Goal: Use online tool/utility: Utilize a website feature to perform a specific function

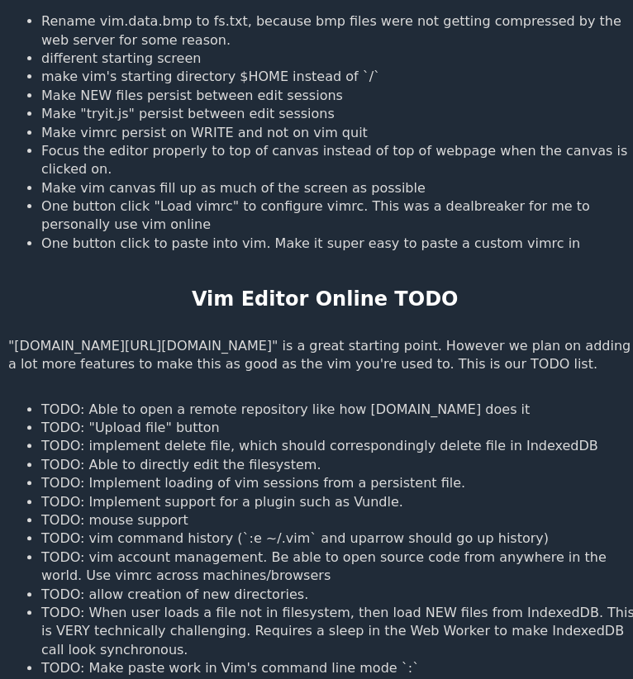
scroll to position [1448, 0]
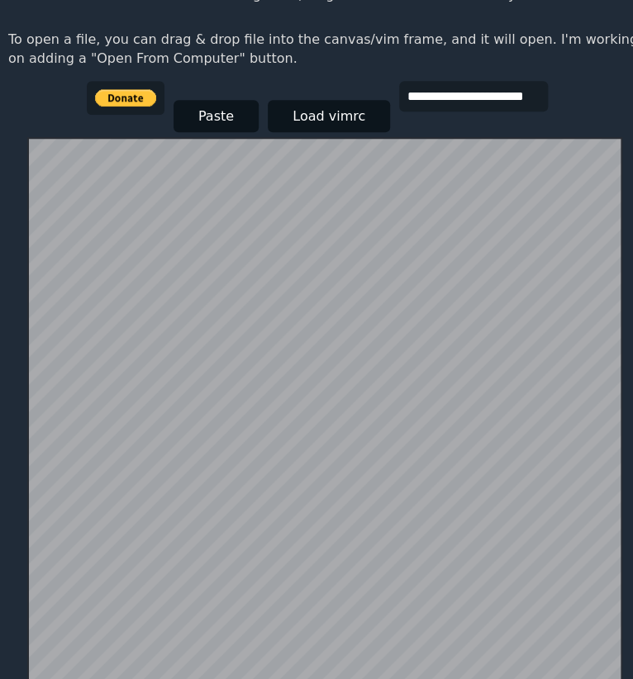
scroll to position [247, 0]
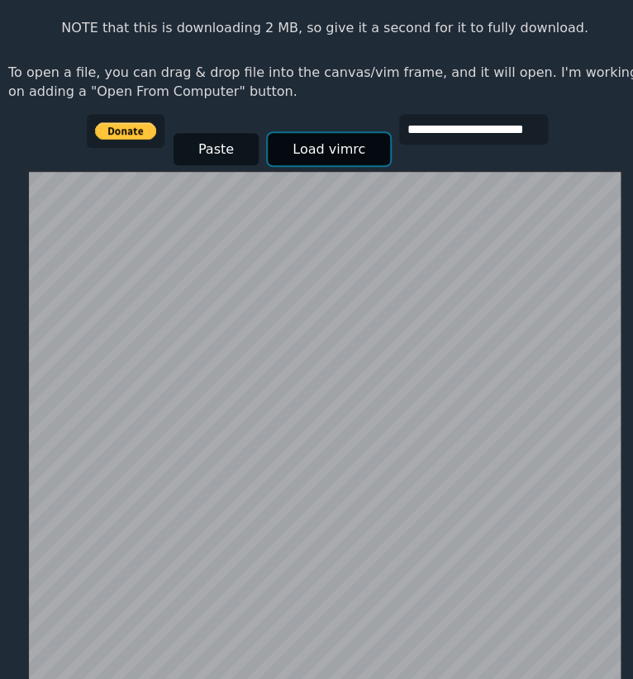
click at [326, 133] on button "Load vimrc" at bounding box center [329, 149] width 122 height 32
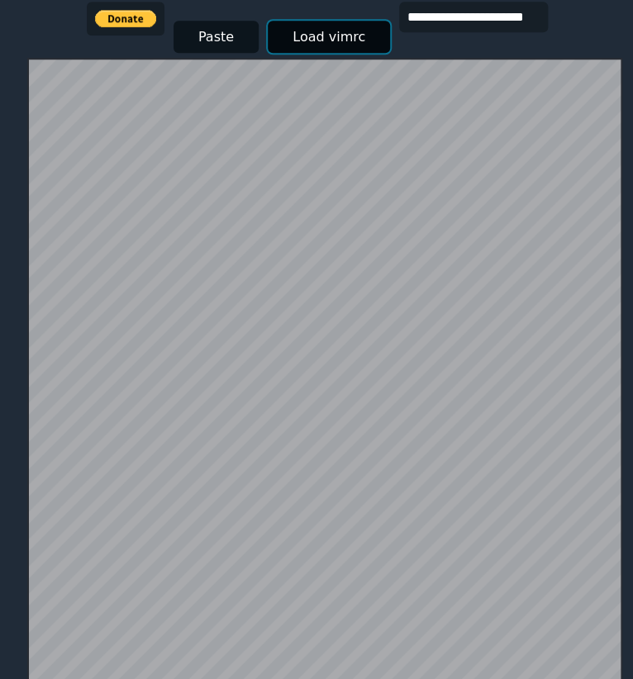
click at [337, 21] on button "Load vimrc" at bounding box center [329, 37] width 122 height 32
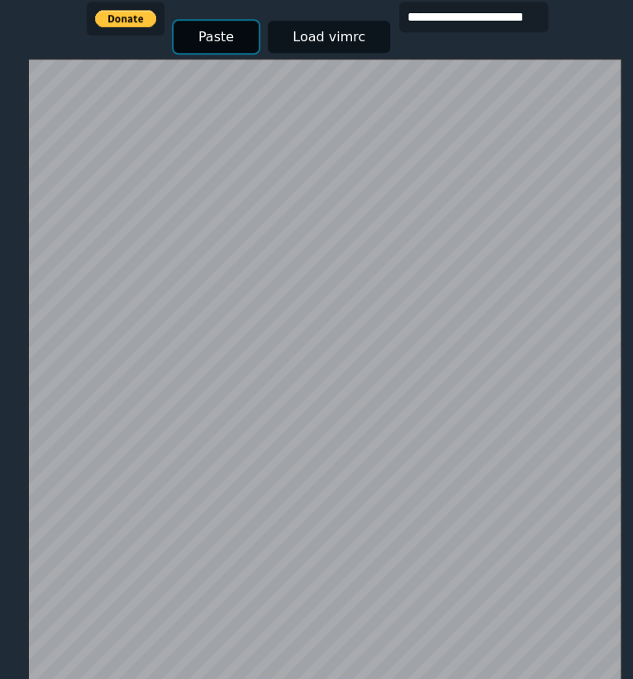
click at [193, 21] on button "Paste" at bounding box center [216, 37] width 85 height 32
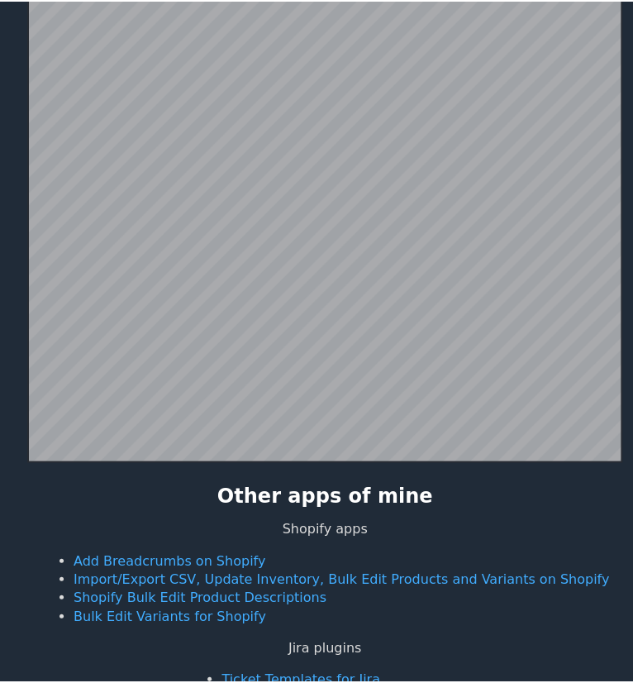
scroll to position [560, 0]
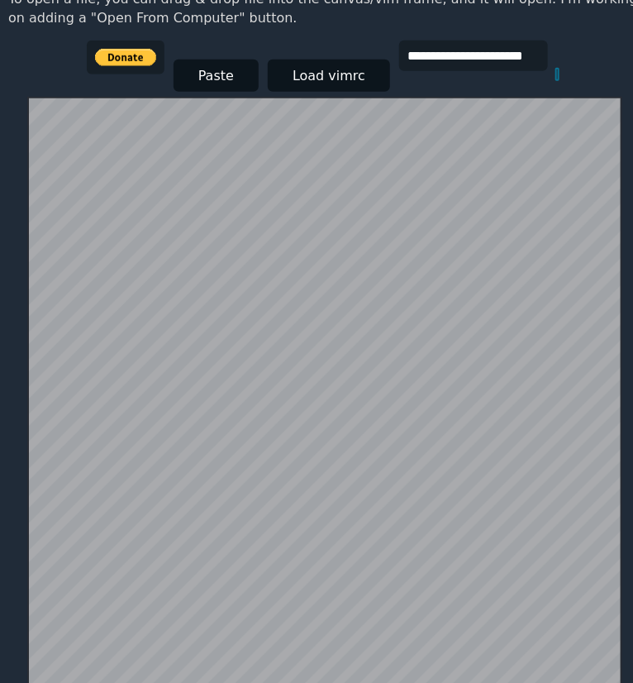
scroll to position [321, 0]
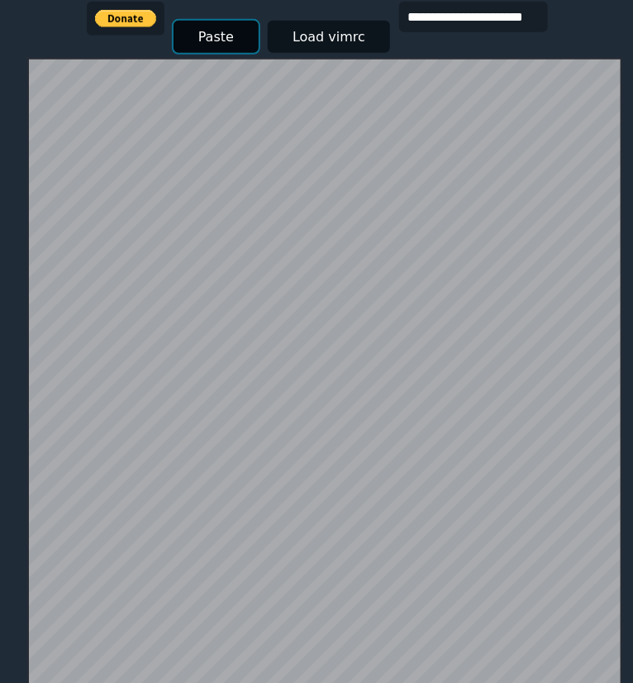
click at [211, 21] on button "Paste" at bounding box center [216, 37] width 85 height 32
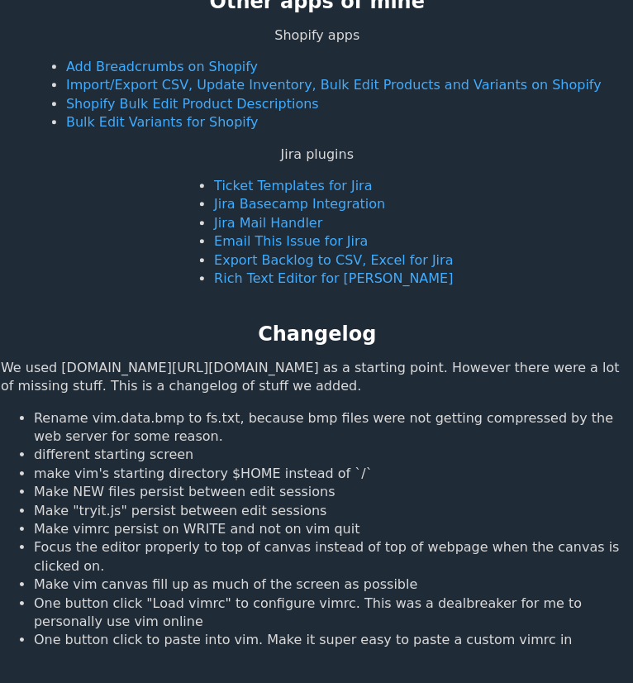
scroll to position [1055, 7]
click at [298, 270] on link "Rich Text Editor for [PERSON_NAME]" at bounding box center [333, 278] width 239 height 16
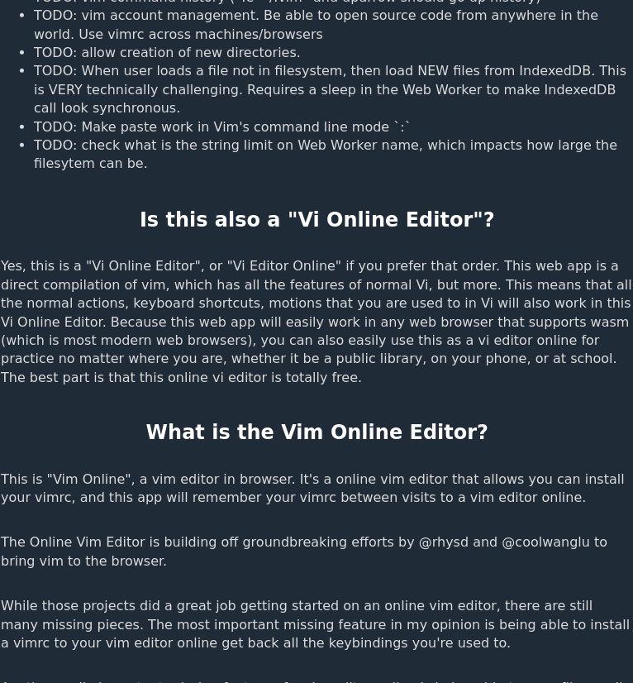
scroll to position [1994, 7]
click at [427, 419] on h2 "What is the Vim Online Editor?" at bounding box center [317, 433] width 343 height 28
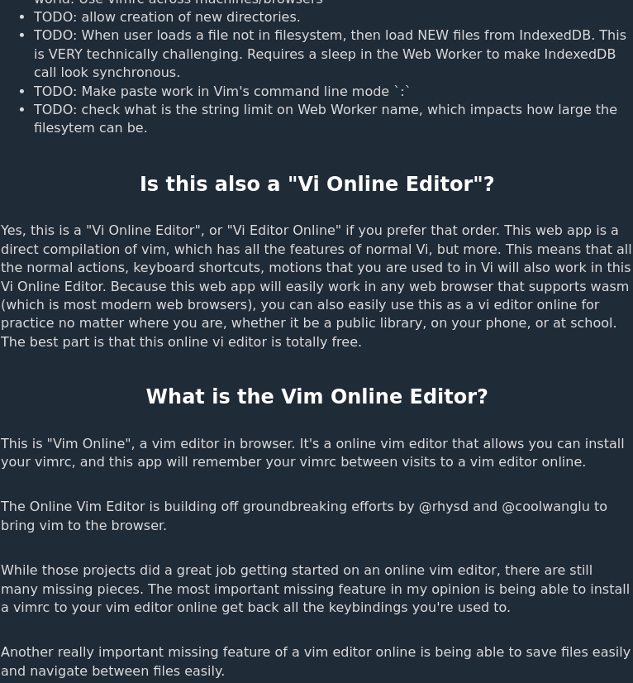
scroll to position [2030, 7]
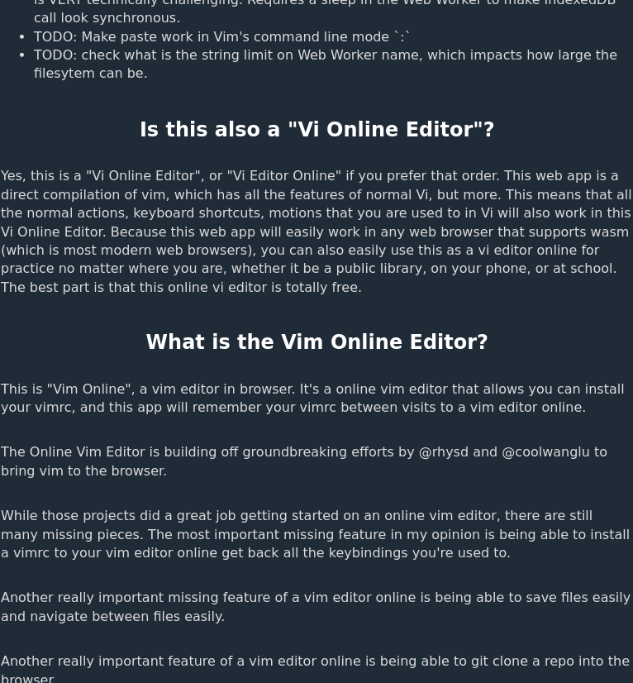
scroll to position [2089, 7]
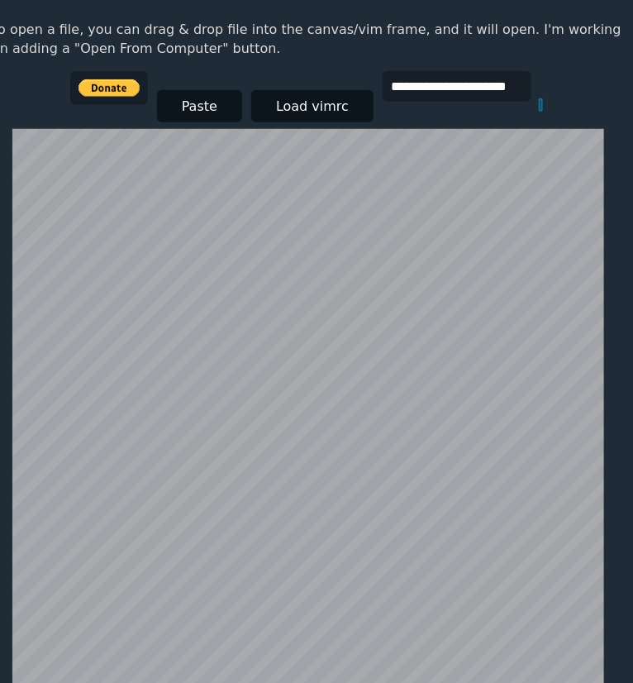
scroll to position [321, 17]
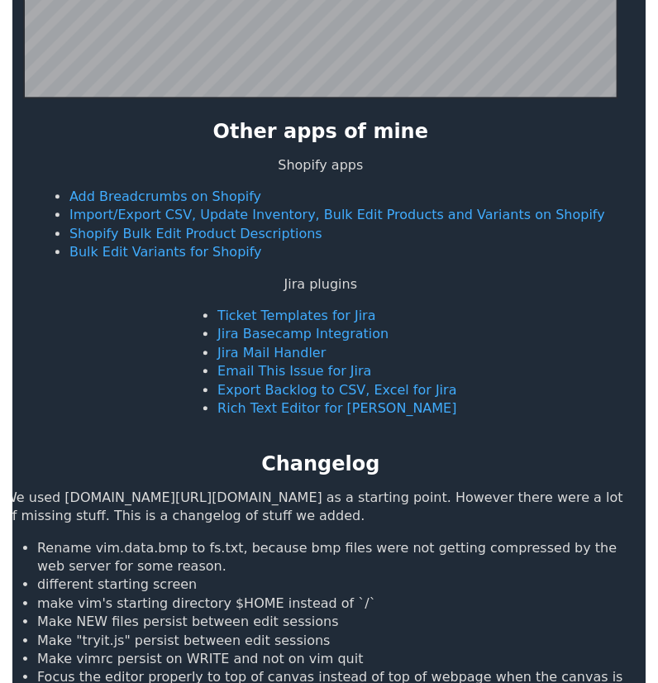
scroll to position [925, 0]
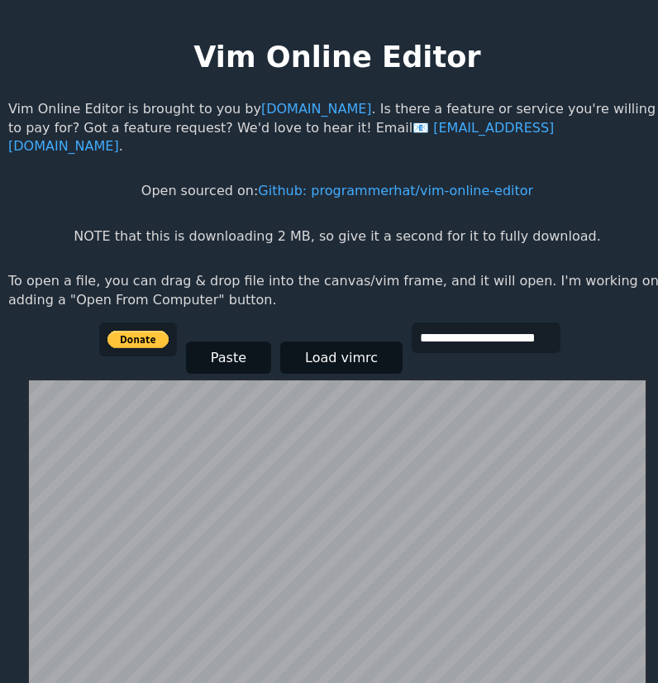
scroll to position [68, 0]
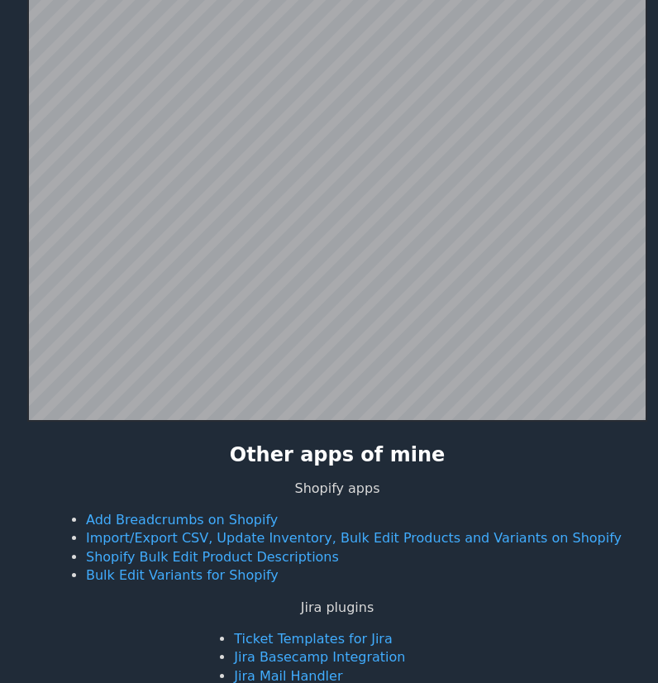
scroll to position [321, 0]
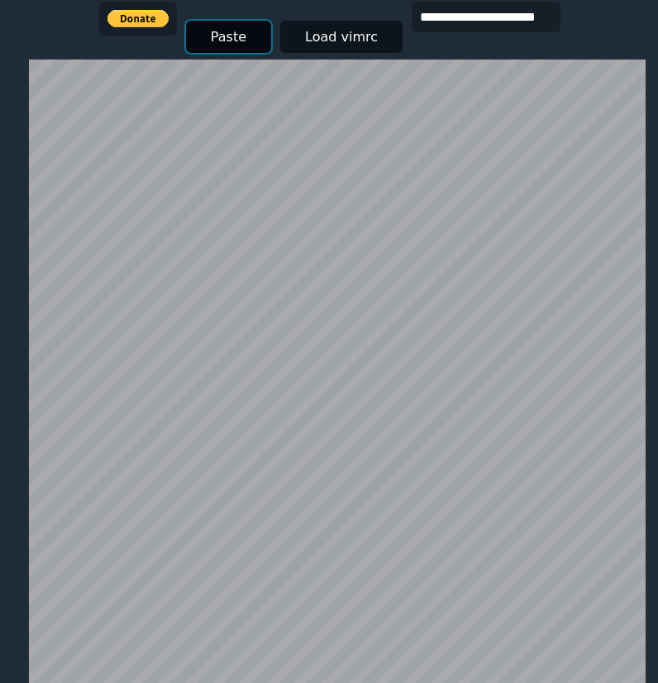
click at [230, 24] on button "Paste" at bounding box center [228, 37] width 85 height 32
click at [235, 21] on button "Paste" at bounding box center [228, 37] width 85 height 32
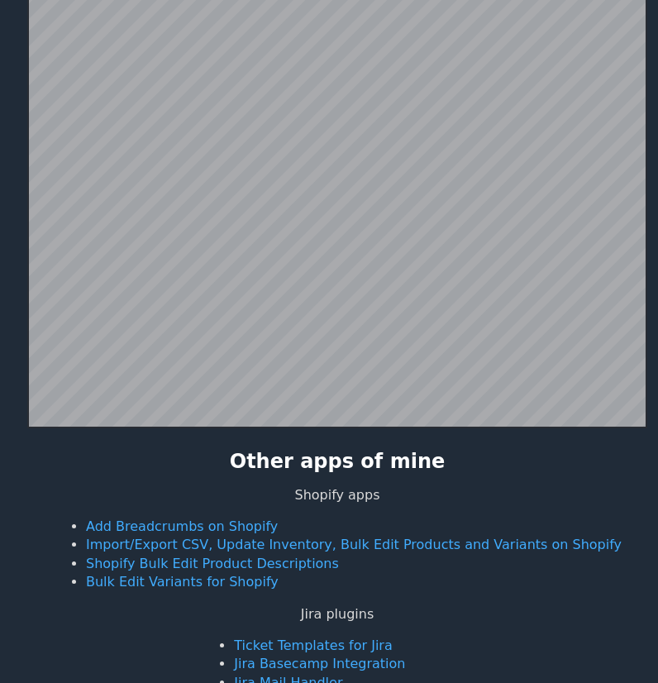
scroll to position [644, 0]
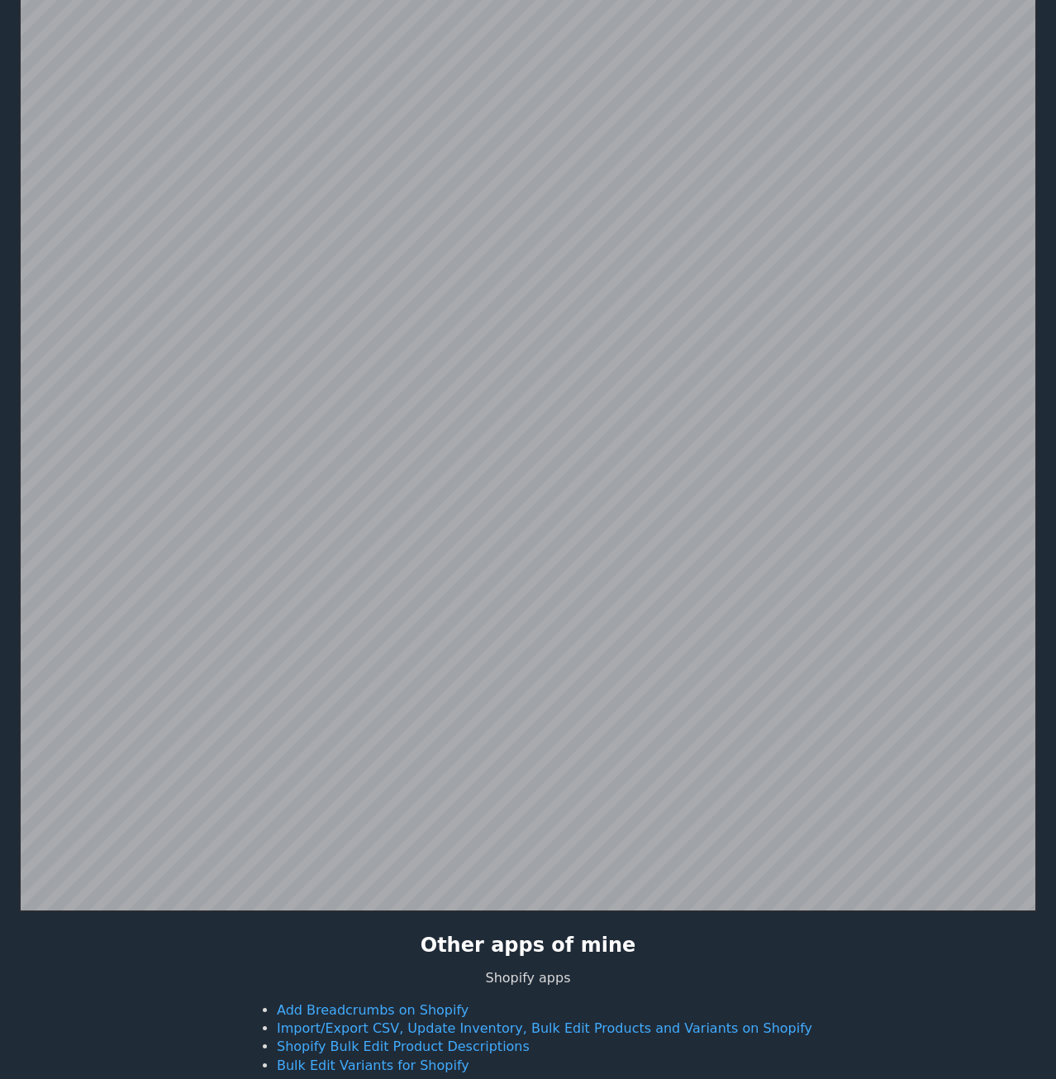
scroll to position [742, 0]
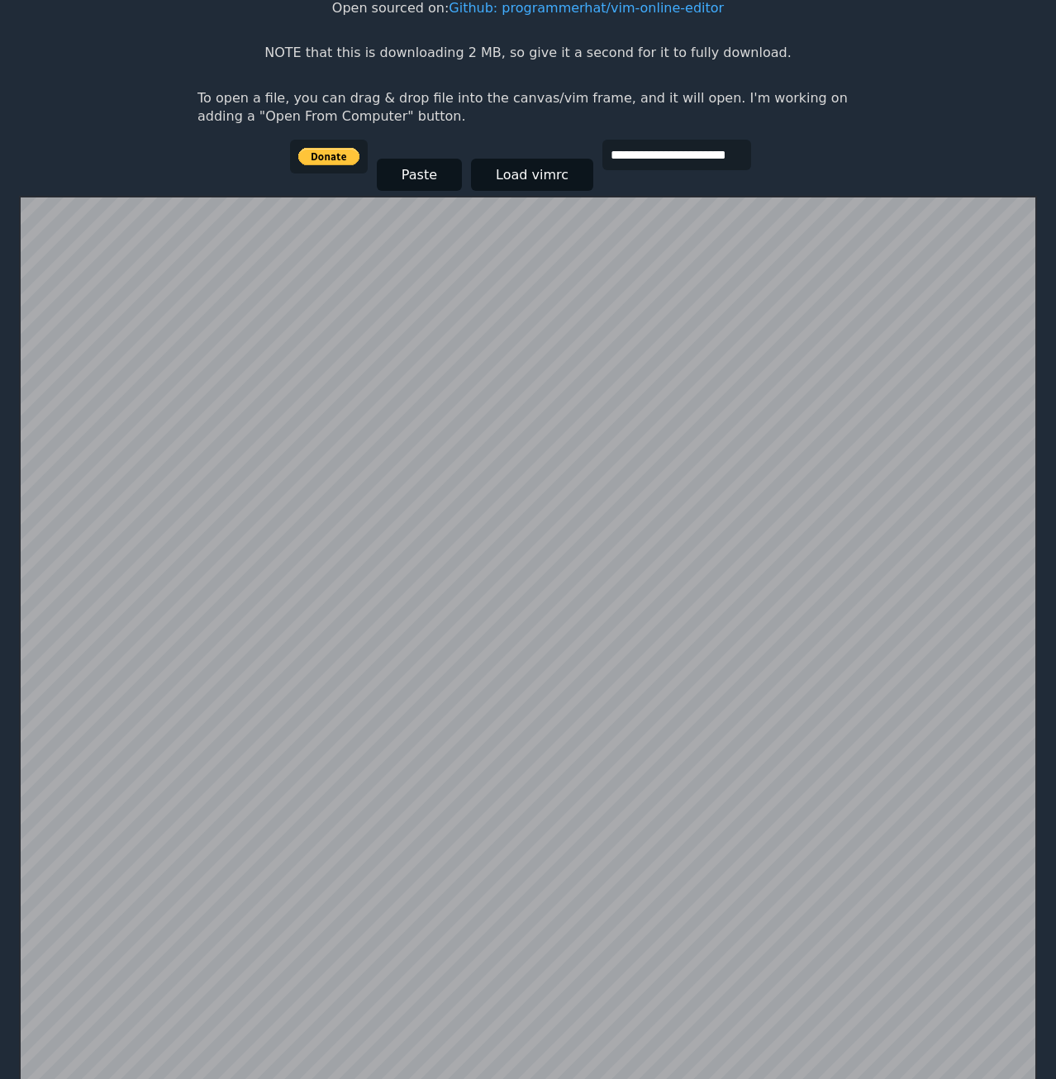
scroll to position [152, 0]
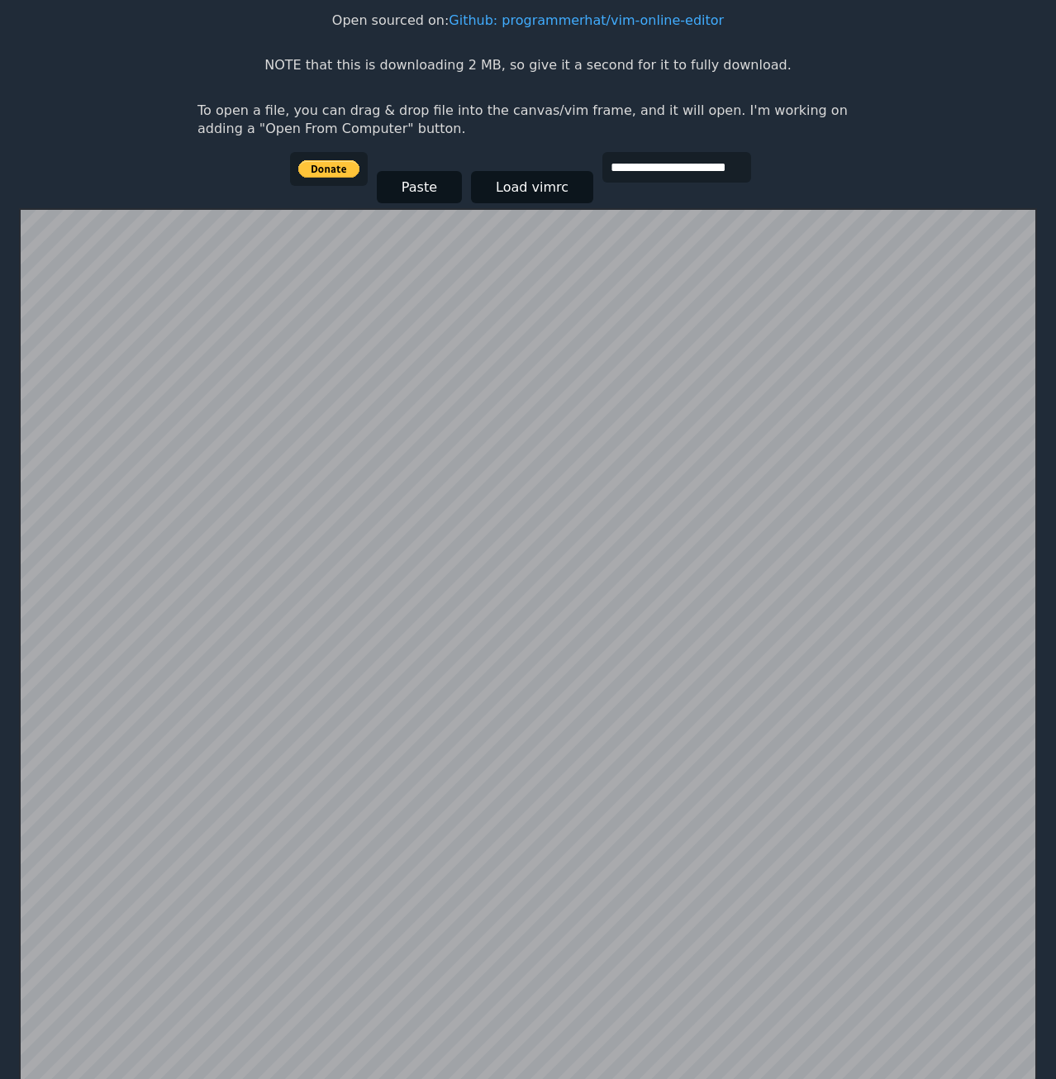
click at [103, 112] on html "**********" at bounding box center [528, 404] width 1056 height 1113
drag, startPoint x: 103, startPoint y: 115, endPoint x: 98, endPoint y: 128, distance: 14.4
click at [103, 121] on html "**********" at bounding box center [528, 404] width 1056 height 1113
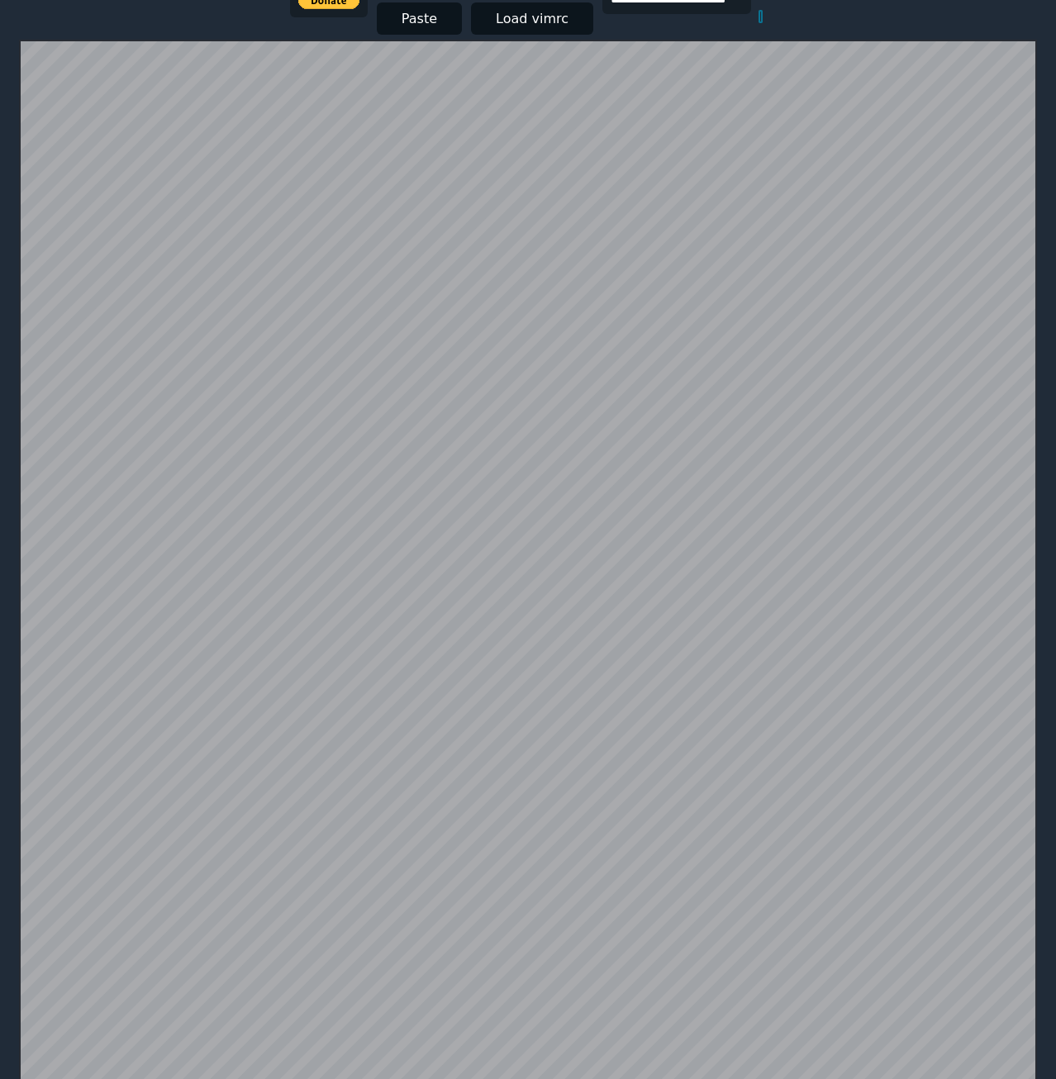
scroll to position [0, 0]
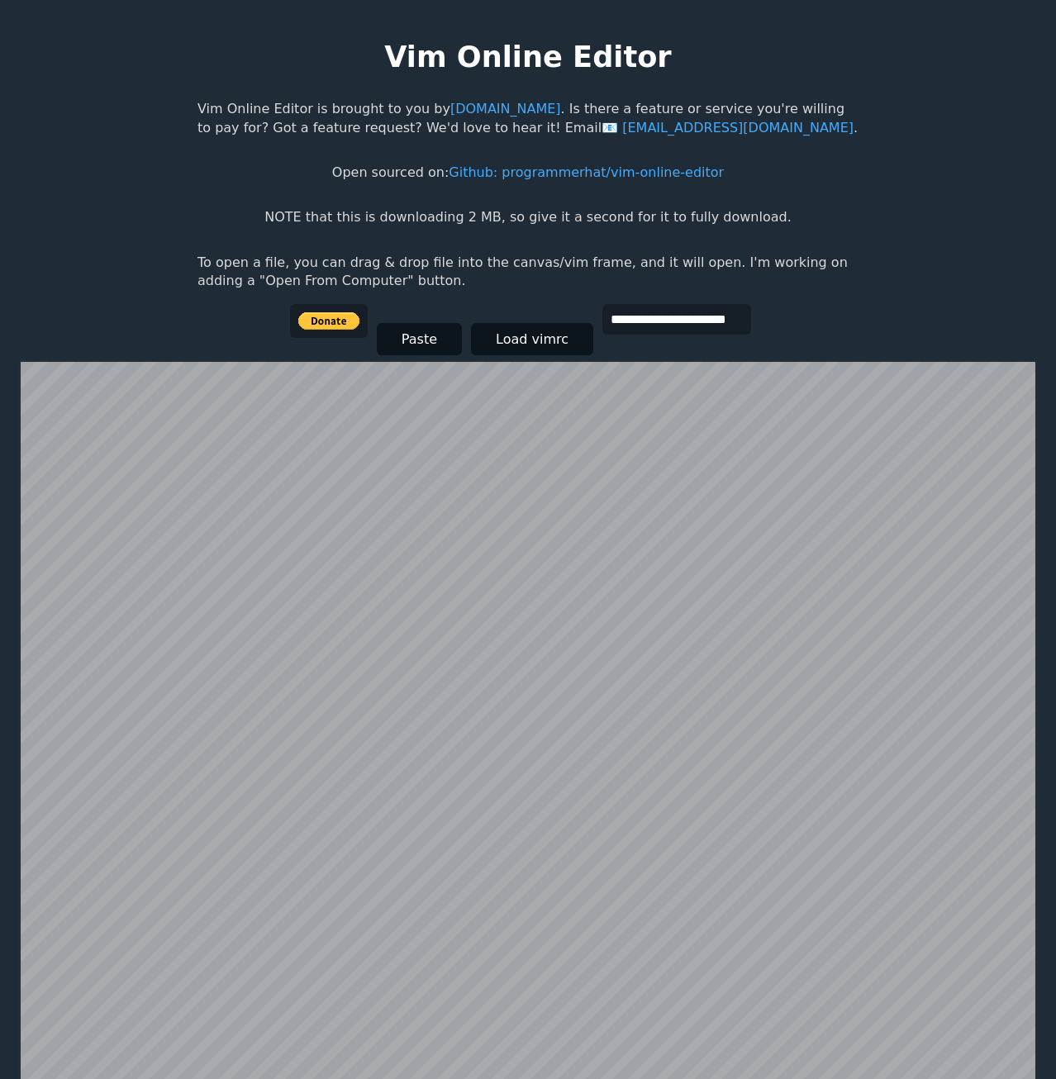
click at [657, 313] on body "**********" at bounding box center [528, 556] width 678 height 1079
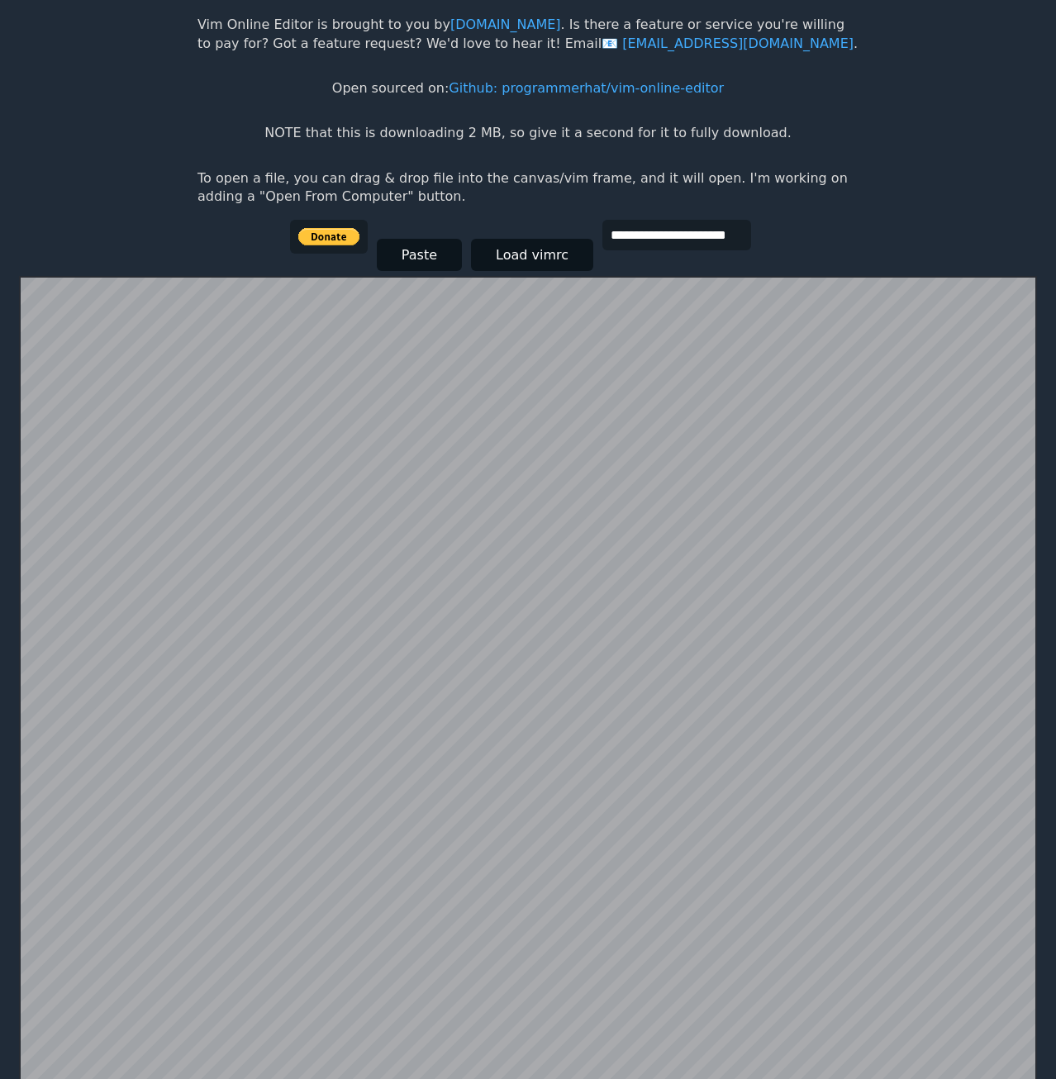
scroll to position [322, 0]
